Goal: Transaction & Acquisition: Purchase product/service

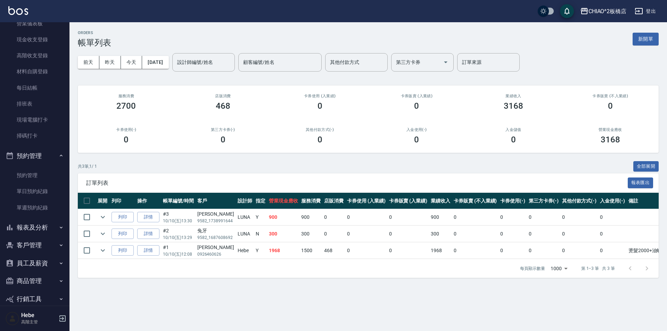
scroll to position [123, 0]
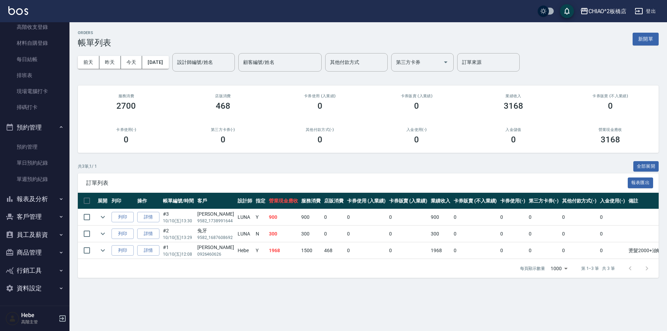
click at [31, 202] on button "報表及分析" at bounding box center [35, 199] width 64 height 18
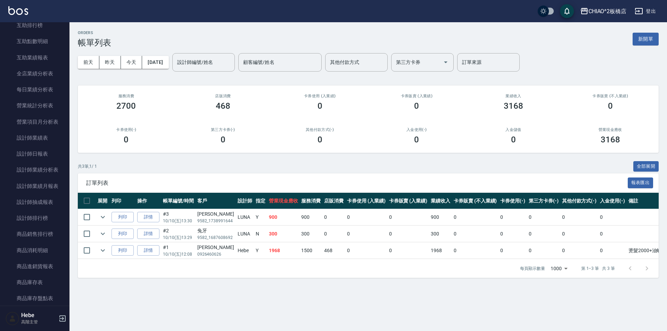
scroll to position [436, 0]
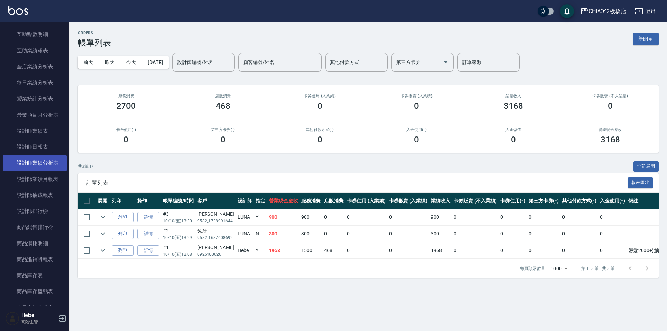
click at [37, 166] on link "設計師業績分析表" at bounding box center [35, 163] width 64 height 16
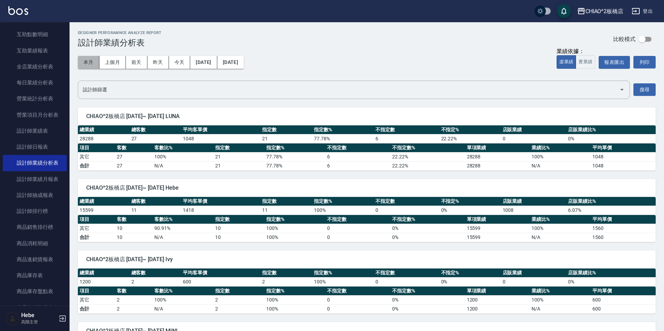
click at [81, 67] on button "本月" at bounding box center [89, 62] width 22 height 13
click at [47, 176] on link "設計師業績月報表" at bounding box center [35, 179] width 64 height 16
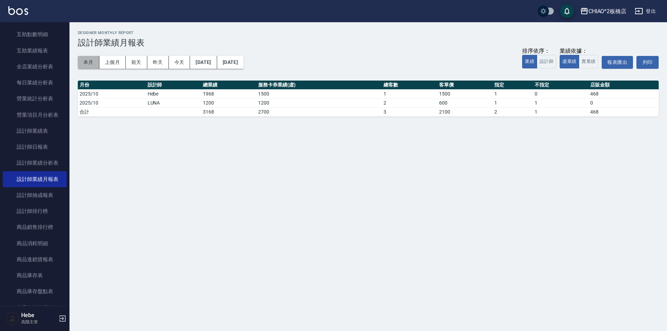
click at [84, 65] on button "本月" at bounding box center [89, 62] width 22 height 13
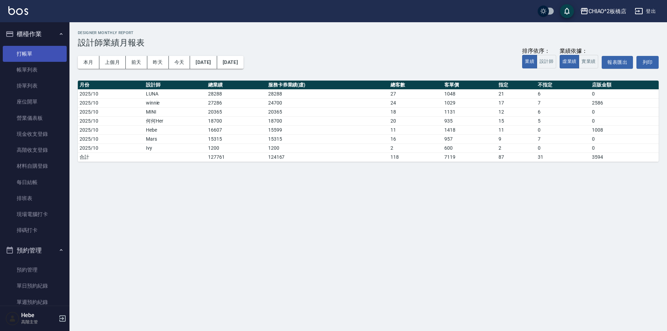
click at [39, 53] on link "打帳單" at bounding box center [35, 54] width 64 height 16
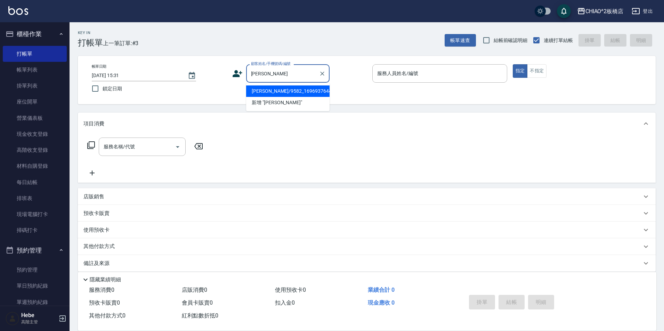
click at [269, 89] on li "[PERSON_NAME]/9582_1696937644/null" at bounding box center [287, 90] width 83 height 11
type input "[PERSON_NAME]/9582_1696937644/null"
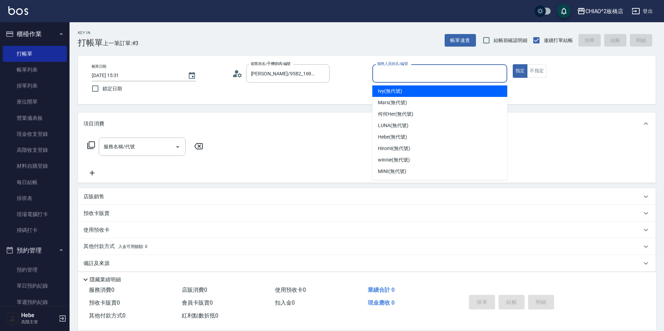
click at [379, 76] on input "服務人員姓名/編號" at bounding box center [439, 73] width 129 height 12
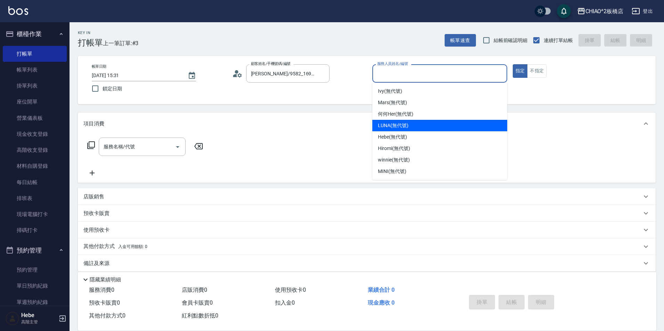
drag, startPoint x: 382, startPoint y: 123, endPoint x: 345, endPoint y: 129, distance: 37.3
click at [381, 123] on span "LUNA (無代號)" at bounding box center [393, 125] width 31 height 7
type input "LUNA(無代號)"
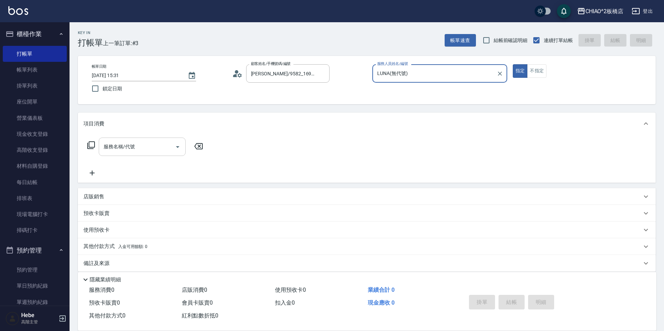
click at [163, 150] on input "服務名稱/代號" at bounding box center [137, 147] width 70 height 12
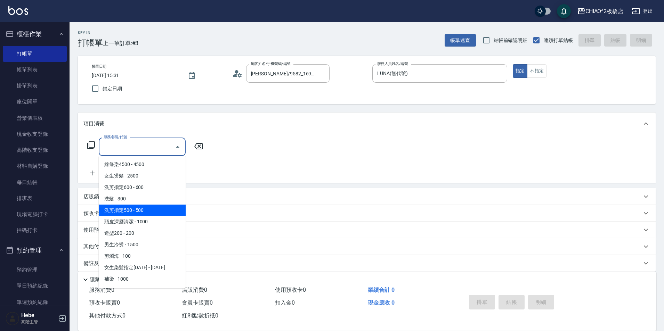
click at [149, 212] on span "洗剪指定500 - 500" at bounding box center [142, 210] width 87 height 11
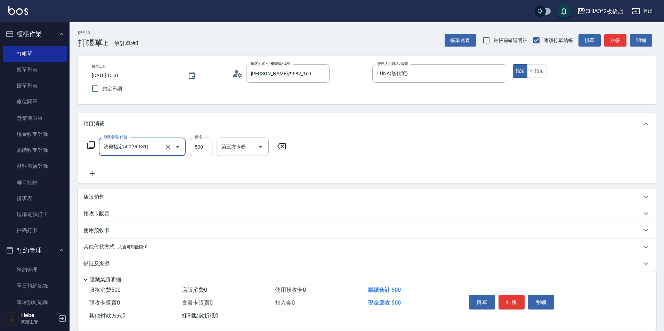
type input "洗剪指定500(96681)"
click at [92, 174] on icon at bounding box center [92, 173] width 5 height 5
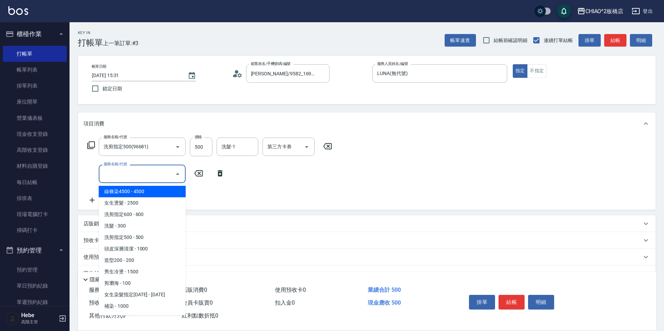
click at [121, 176] on input "服務名稱/代號" at bounding box center [137, 174] width 70 height 12
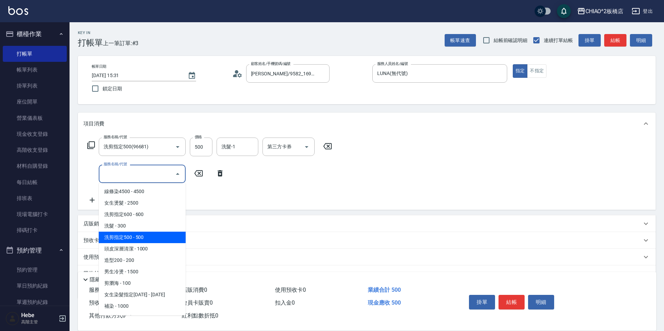
click at [145, 241] on span "洗剪指定500 - 500" at bounding box center [142, 237] width 87 height 11
type input "洗剪指定500(96681)"
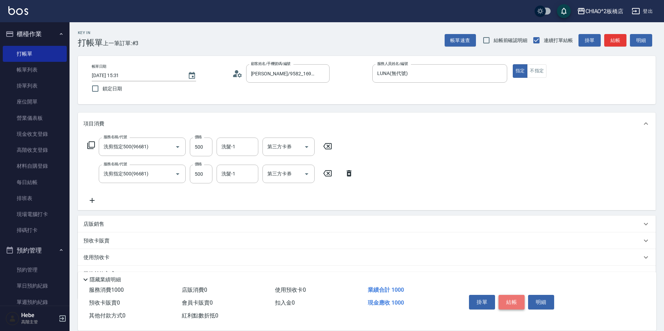
click at [518, 297] on button "結帳" at bounding box center [511, 302] width 26 height 15
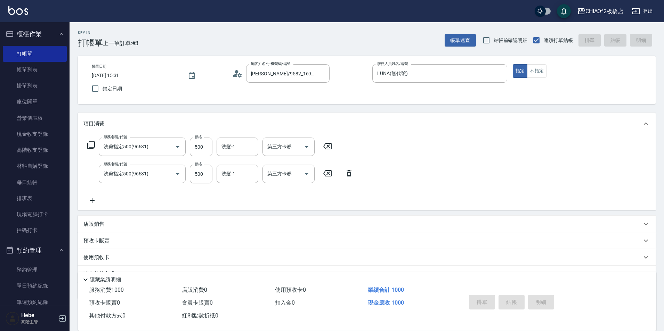
type input "[DATE] 15:50"
